Goal: Transaction & Acquisition: Purchase product/service

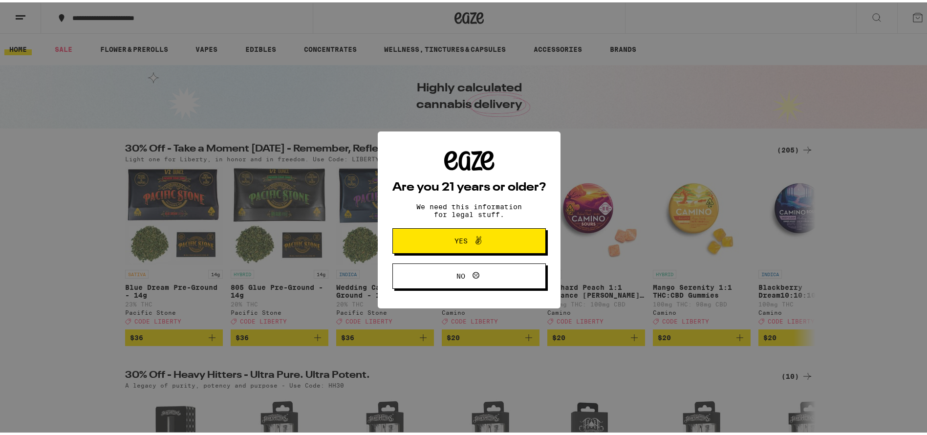
click at [459, 236] on span "Yes" at bounding box center [460, 238] width 13 height 7
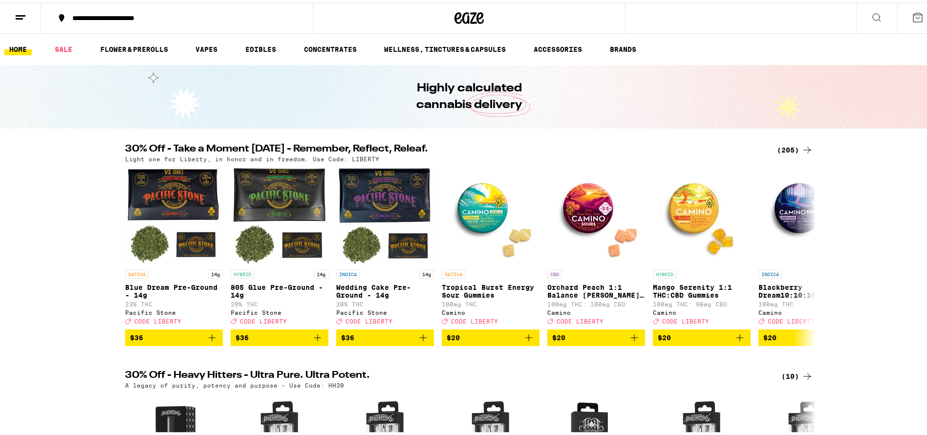
click at [912, 14] on button at bounding box center [917, 15] width 41 height 30
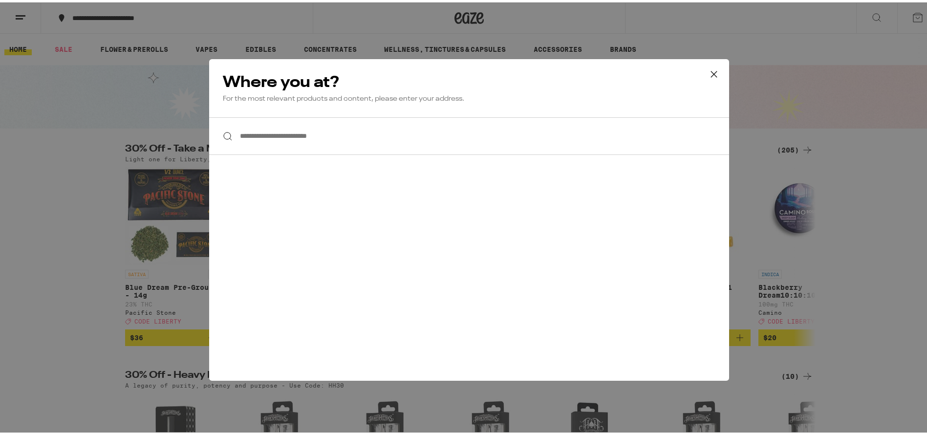
click at [711, 72] on icon at bounding box center [714, 72] width 6 height 6
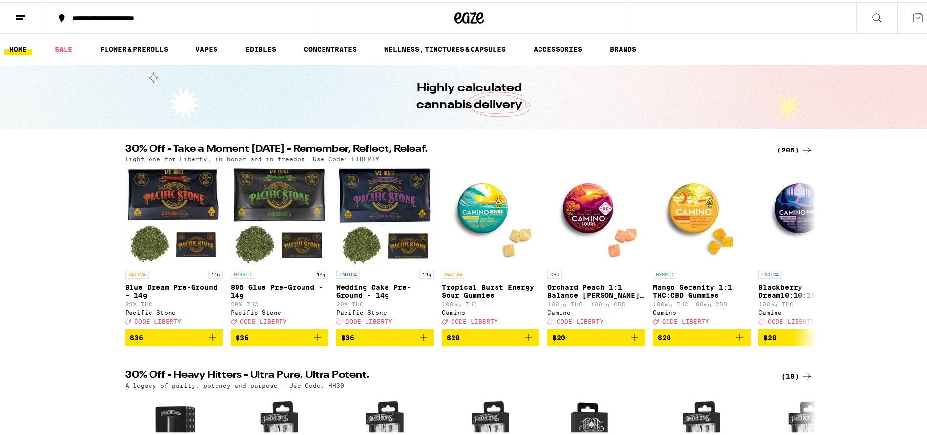
click at [19, 13] on line at bounding box center [21, 13] width 10 height 0
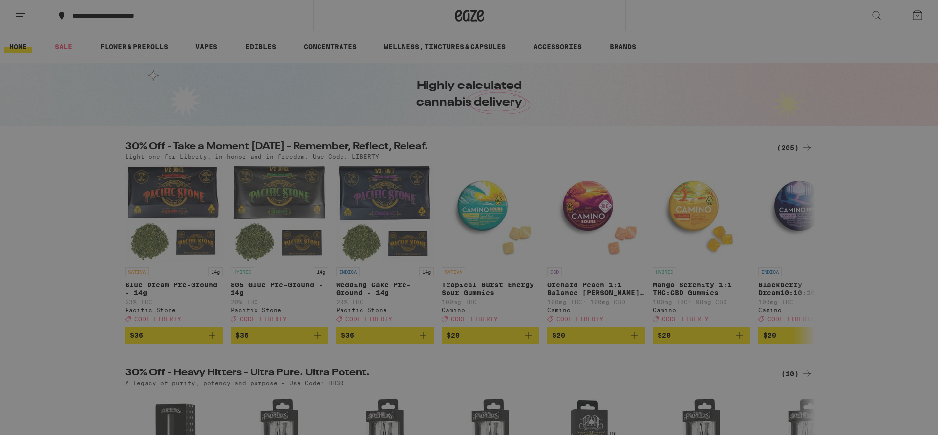
click at [152, 50] on span "Log In" at bounding box center [135, 51] width 92 height 7
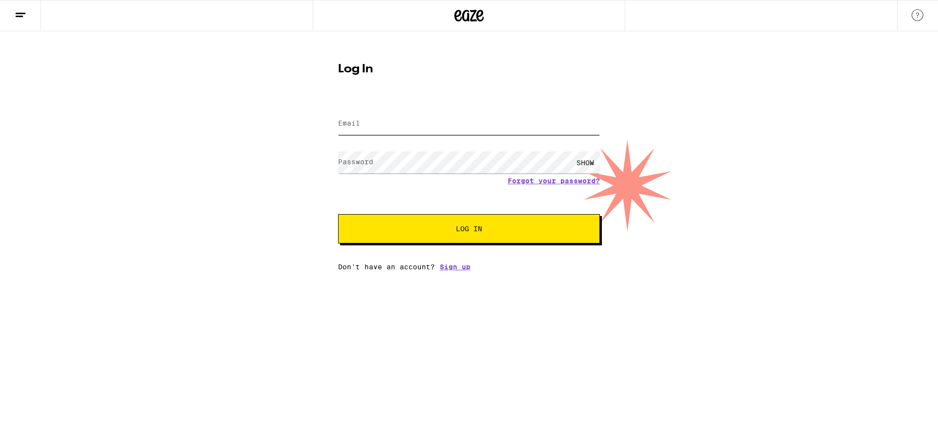
click at [399, 124] on input "Email" at bounding box center [469, 124] width 262 height 22
type input "[EMAIL_ADDRESS][DOMAIN_NAME]"
click at [441, 228] on span "Log In" at bounding box center [469, 228] width 183 height 7
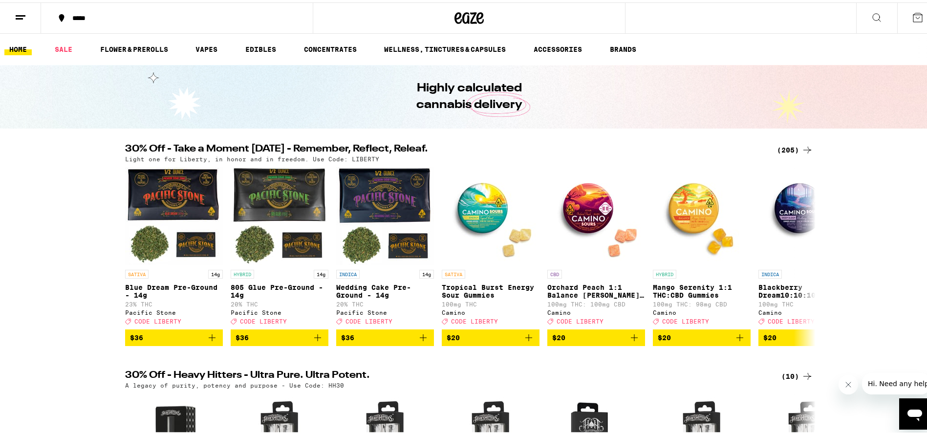
click at [25, 11] on icon at bounding box center [21, 15] width 12 height 12
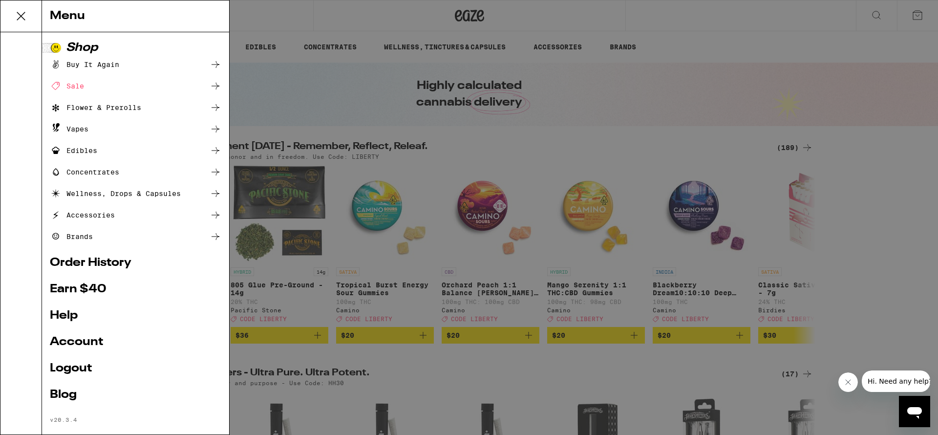
click at [109, 263] on link "Order History" at bounding box center [135, 263] width 171 height 12
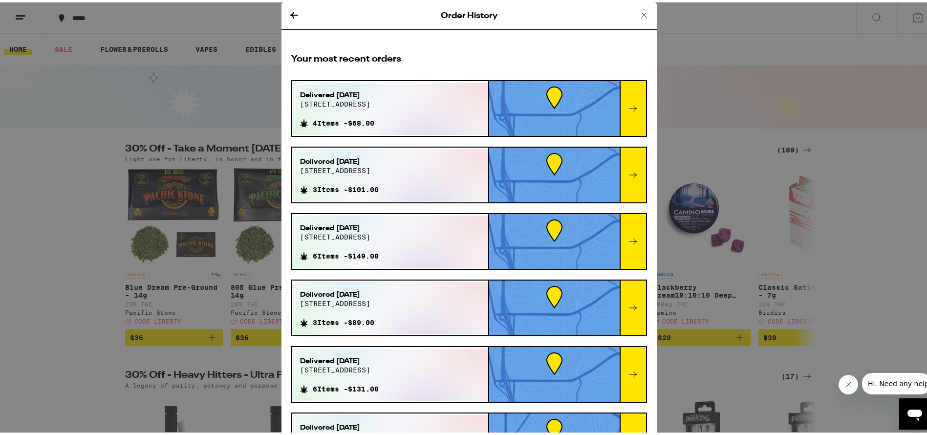
click at [627, 103] on icon at bounding box center [633, 106] width 12 height 12
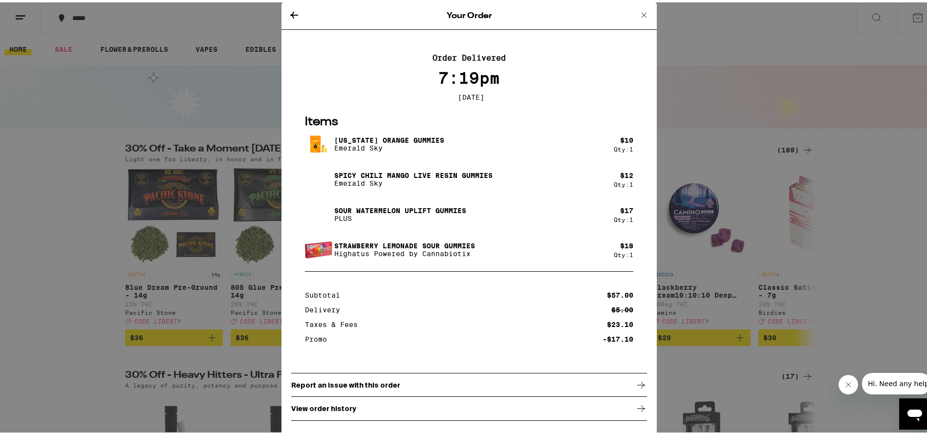
click at [290, 12] on icon at bounding box center [294, 12] width 8 height 7
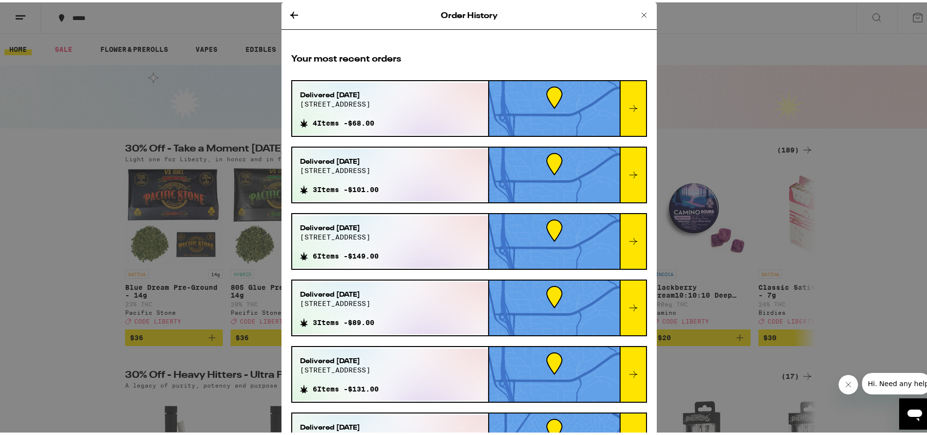
click at [627, 173] on icon at bounding box center [633, 173] width 12 height 12
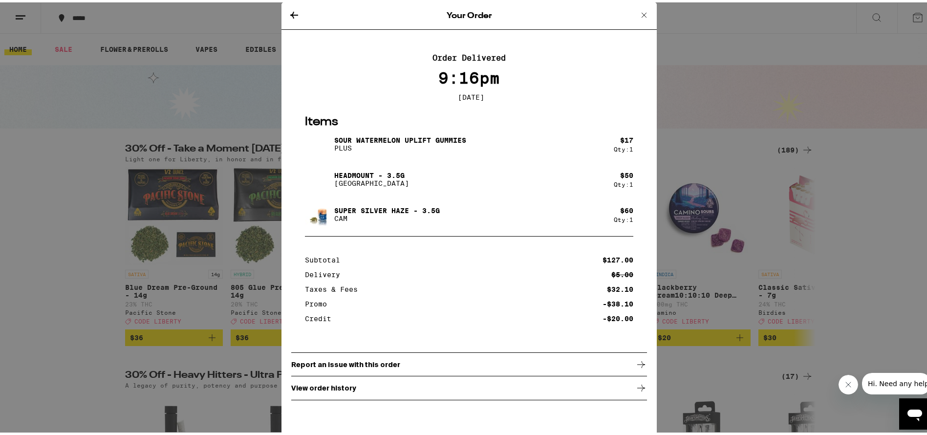
click at [290, 13] on icon at bounding box center [294, 12] width 8 height 7
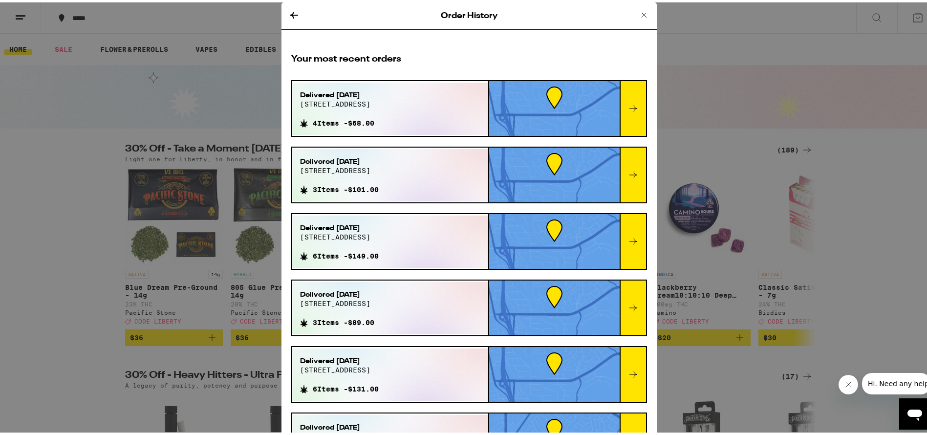
click at [638, 12] on icon at bounding box center [644, 13] width 12 height 12
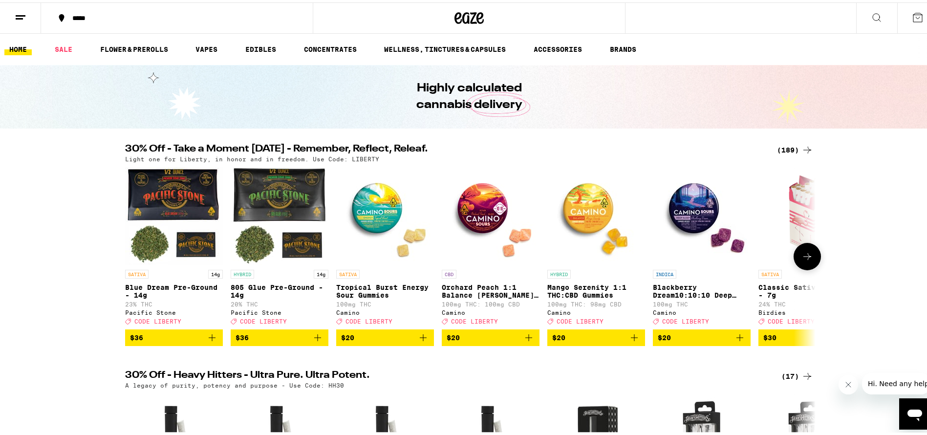
click at [738, 341] on icon "Add to bag" at bounding box center [740, 335] width 12 height 12
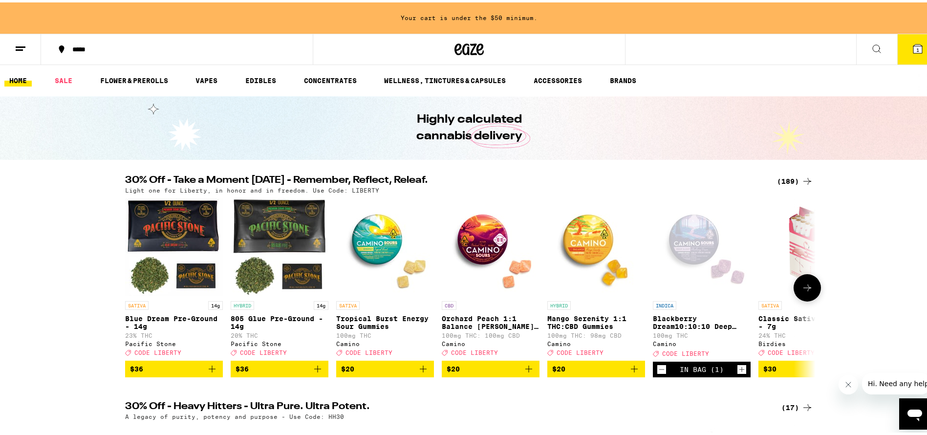
click at [737, 373] on icon "Increment" at bounding box center [741, 367] width 9 height 12
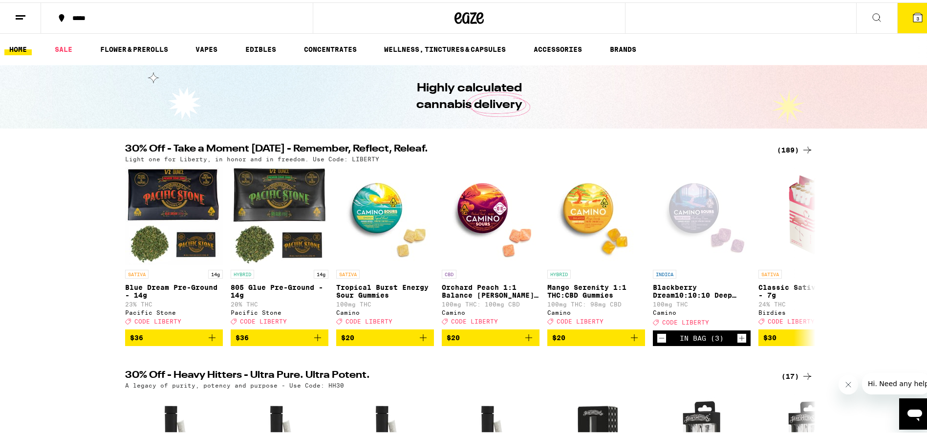
click at [903, 22] on button "3" at bounding box center [917, 15] width 41 height 30
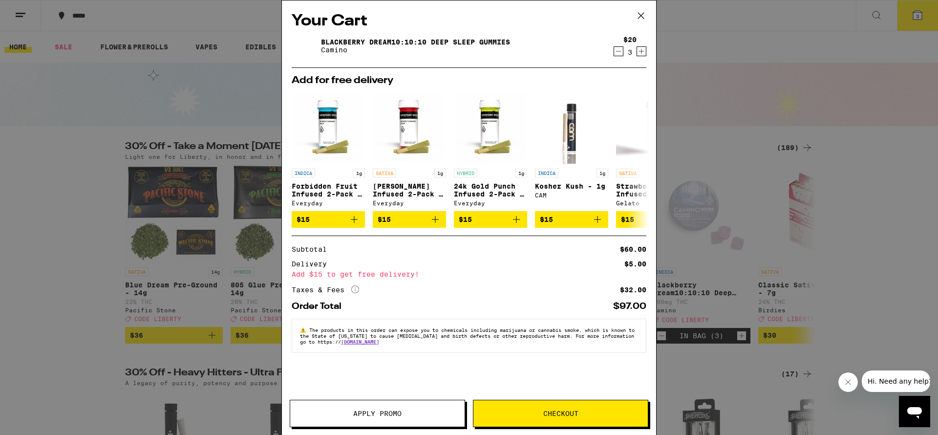
click at [638, 16] on icon at bounding box center [640, 15] width 15 height 15
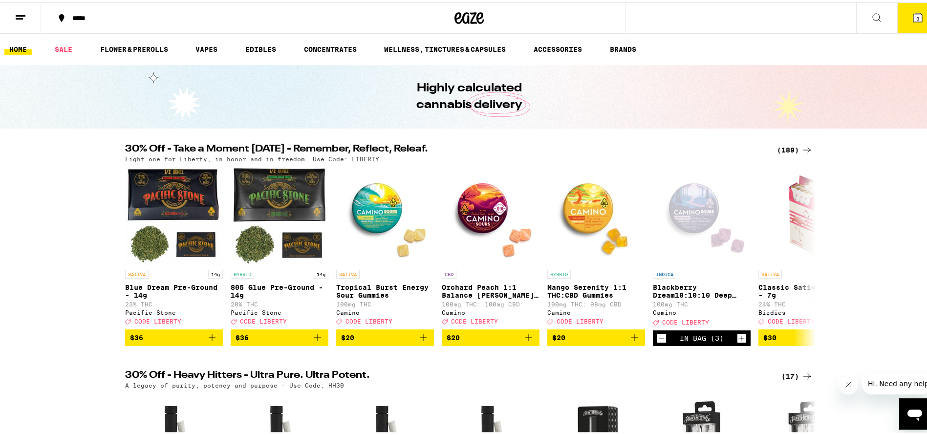
click at [916, 19] on span "3" at bounding box center [917, 16] width 3 height 6
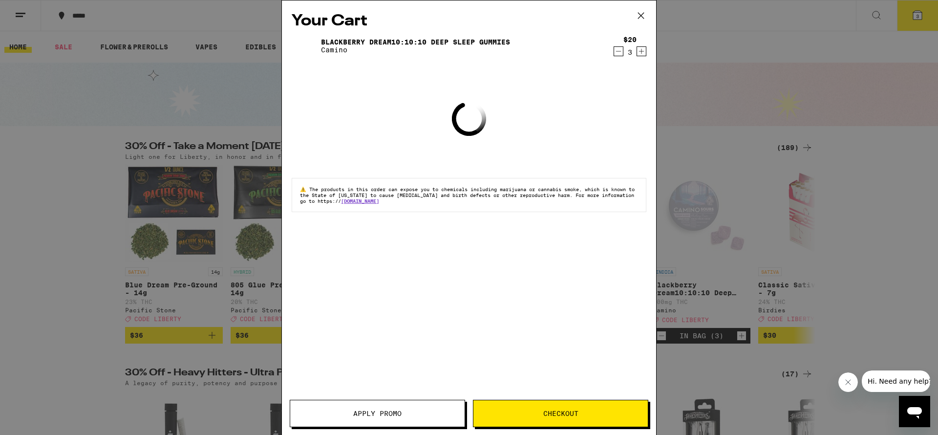
click at [617, 52] on icon "Decrement" at bounding box center [618, 51] width 9 height 12
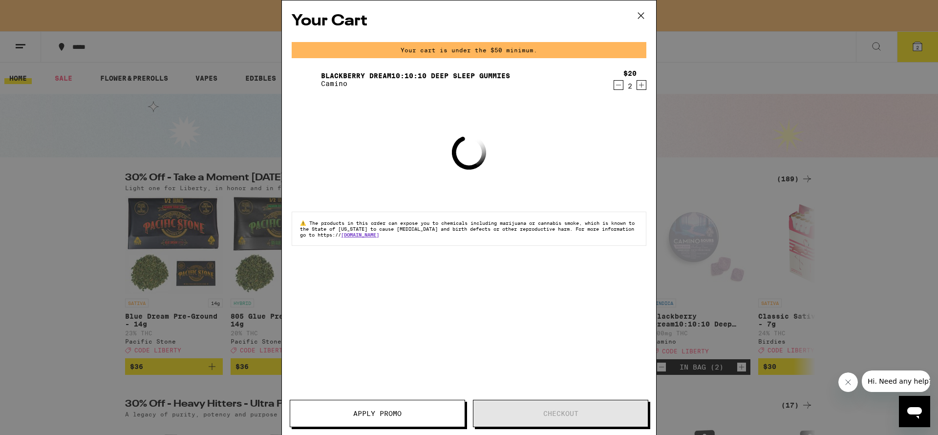
click at [619, 81] on icon "Decrement" at bounding box center [618, 85] width 9 height 12
click at [617, 84] on icon "Decrement" at bounding box center [618, 85] width 9 height 12
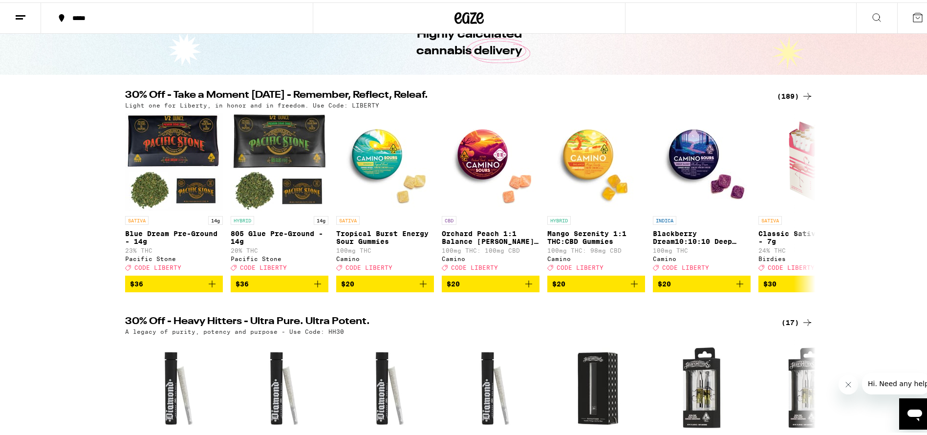
scroll to position [73, 0]
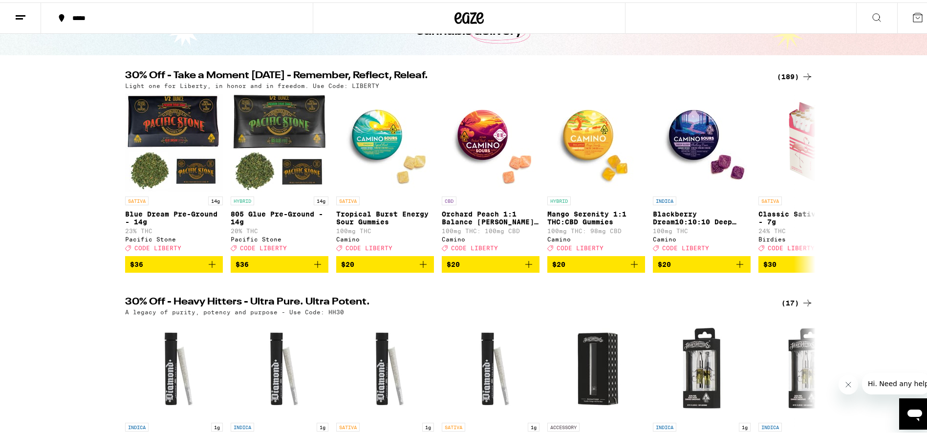
click at [785, 74] on div "(189)" at bounding box center [795, 74] width 36 height 12
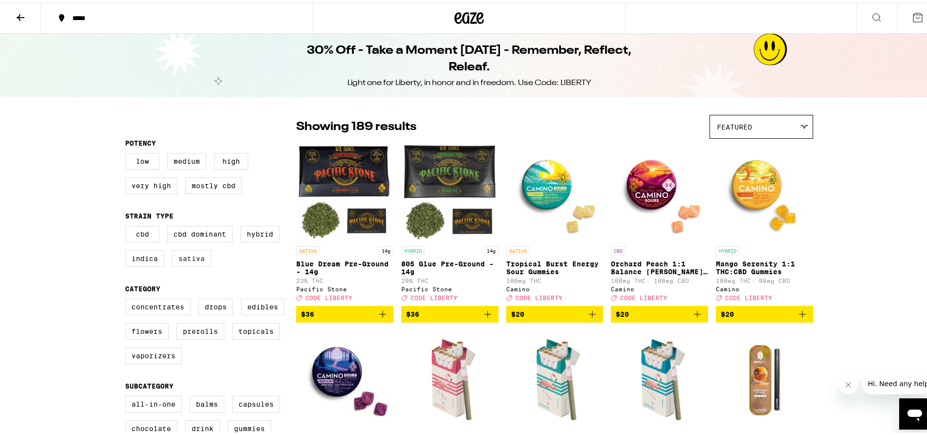
click at [189, 259] on label "Sativa" at bounding box center [191, 256] width 39 height 17
click at [127, 225] on input "Sativa" at bounding box center [127, 225] width 0 height 0
checkbox input "true"
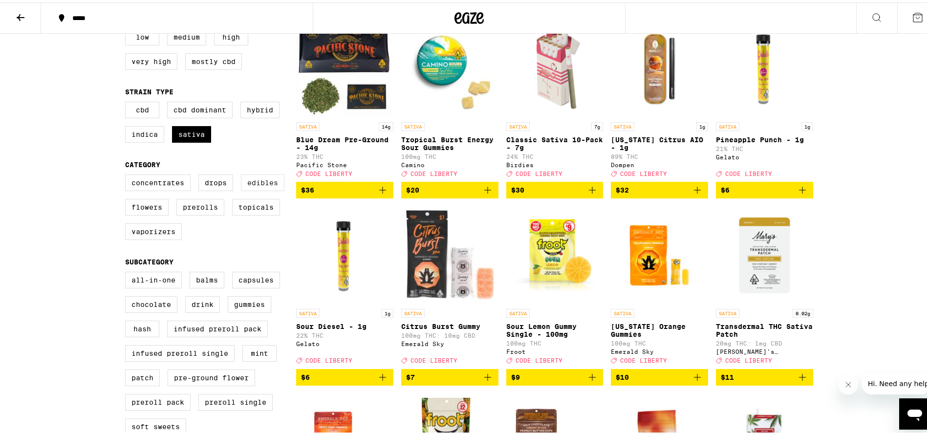
scroll to position [147, 0]
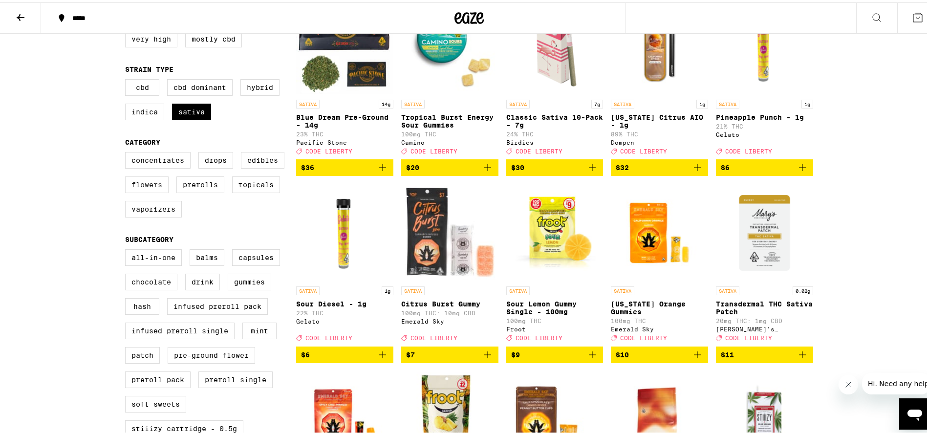
click at [137, 190] on label "Flowers" at bounding box center [146, 182] width 43 height 17
click at [127, 151] on input "Flowers" at bounding box center [127, 151] width 0 height 0
checkbox input "true"
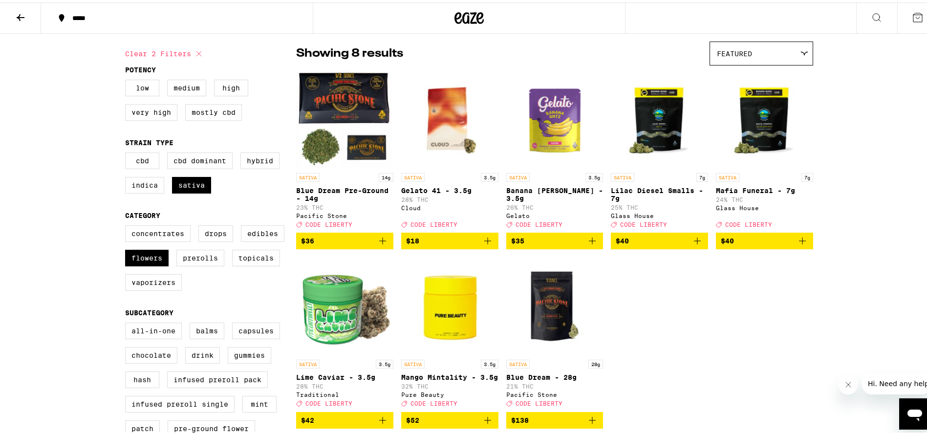
scroll to position [147, 0]
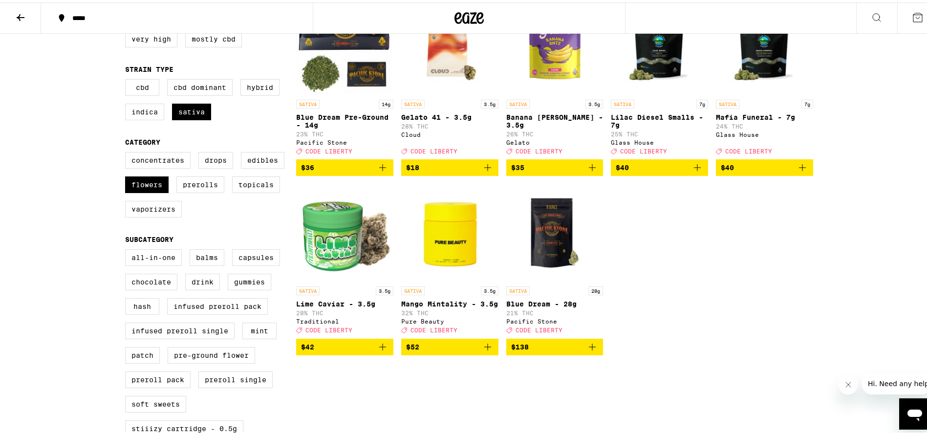
click at [452, 305] on p "Mango Mintality - 3.5g" at bounding box center [449, 301] width 97 height 8
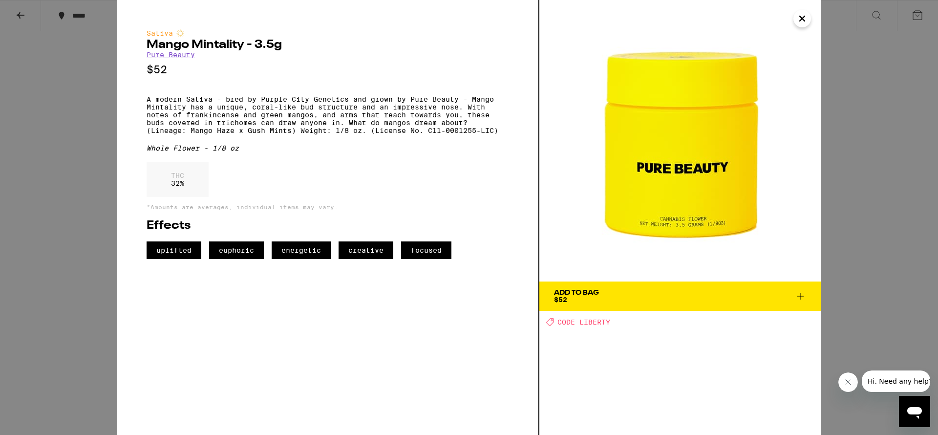
click at [798, 297] on icon at bounding box center [800, 296] width 12 height 12
